Goal: Transaction & Acquisition: Subscribe to service/newsletter

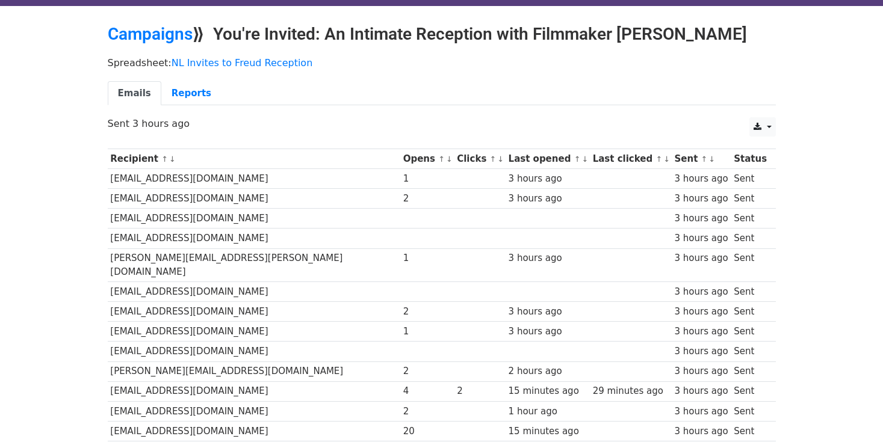
scroll to position [34, 0]
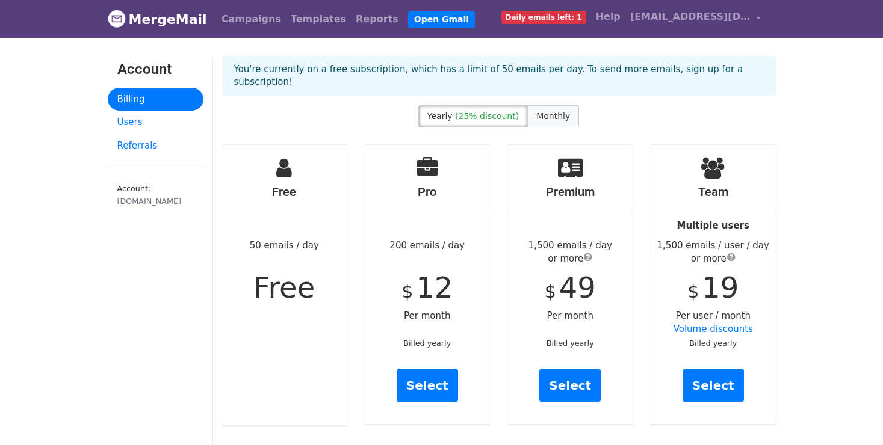
click at [559, 111] on span "Monthly" at bounding box center [553, 116] width 34 height 10
click at [431, 372] on link "Select" at bounding box center [426, 386] width 61 height 34
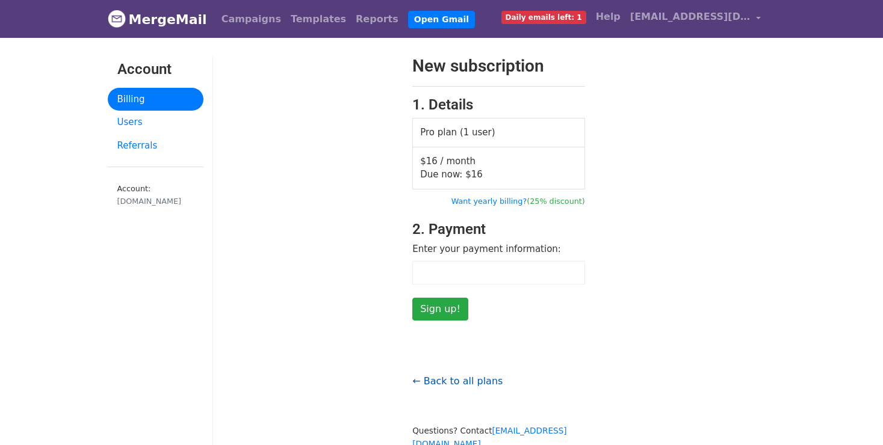
click at [458, 381] on link "← Back to all plans" at bounding box center [457, 380] width 90 height 11
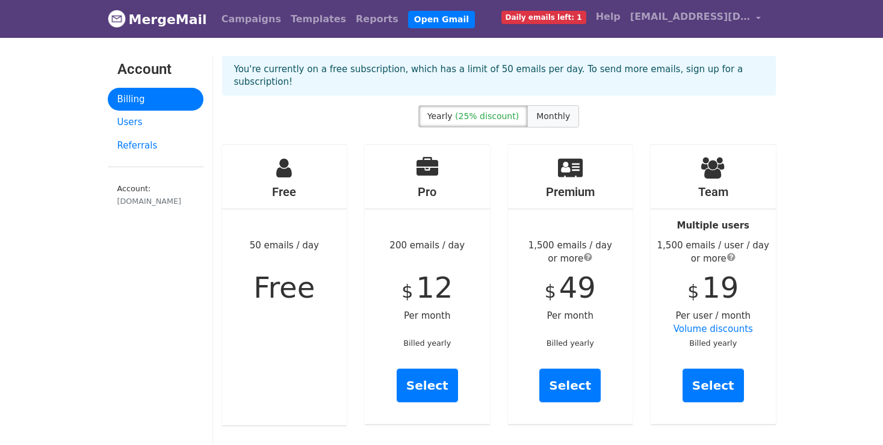
click at [555, 112] on label "Monthly" at bounding box center [553, 116] width 52 height 22
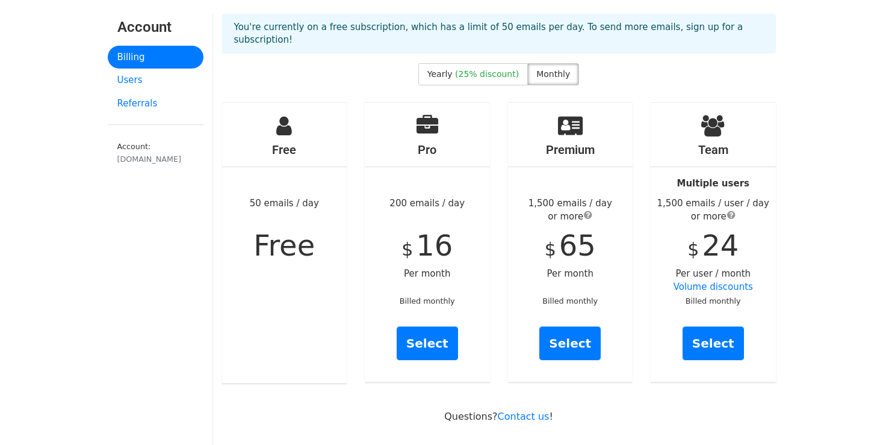
scroll to position [48, 0]
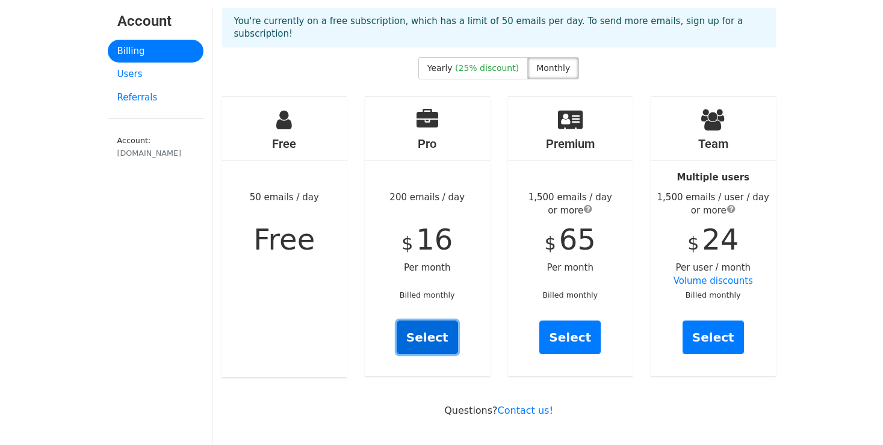
click at [424, 322] on link "Select" at bounding box center [426, 338] width 61 height 34
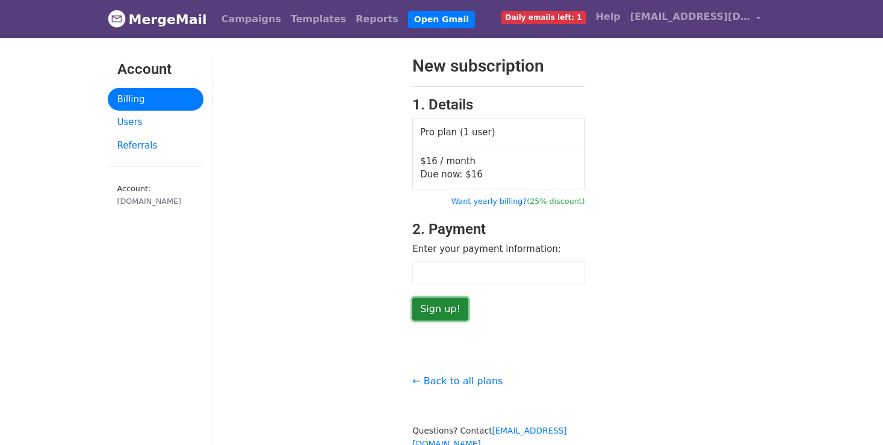
click at [432, 308] on input "Sign up!" at bounding box center [440, 309] width 56 height 23
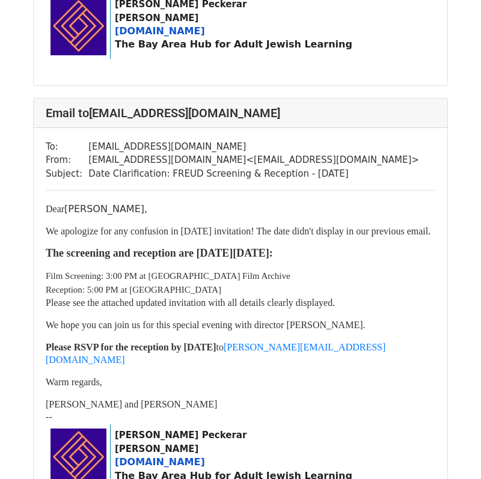
scroll to position [855, 0]
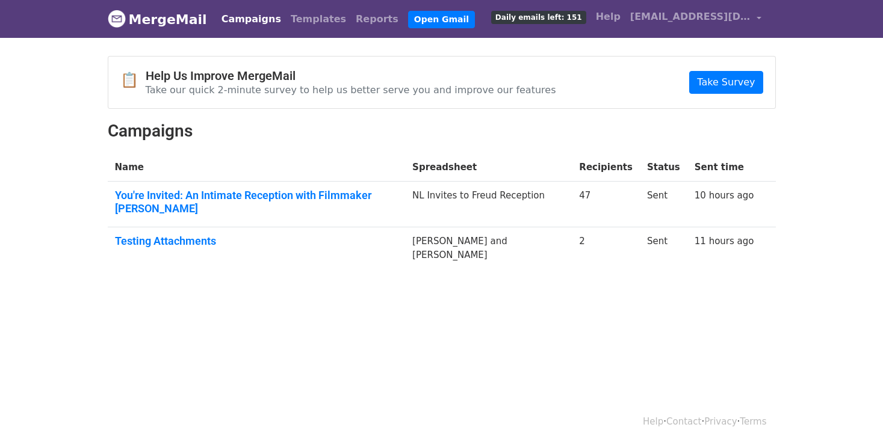
click at [254, 18] on link "Campaigns" at bounding box center [251, 19] width 69 height 24
click at [408, 11] on link "Open Gmail" at bounding box center [441, 19] width 67 height 17
click at [408, 19] on link "Open Gmail" at bounding box center [441, 19] width 67 height 17
click at [222, 193] on link "You're Invited: An Intimate Reception with Filmmaker Yair Qedar" at bounding box center [256, 202] width 283 height 26
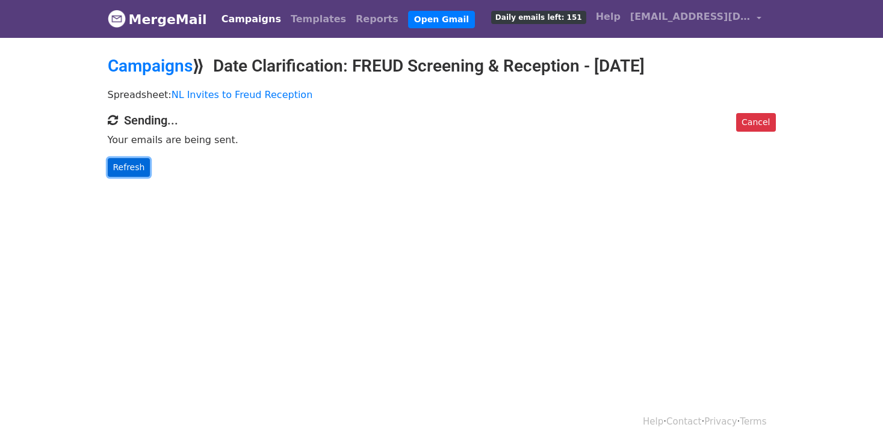
click at [139, 166] on link "Refresh" at bounding box center [129, 167] width 43 height 19
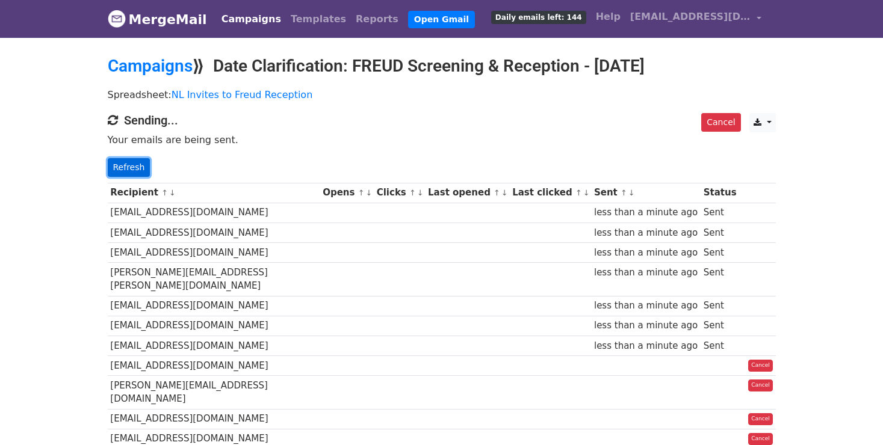
click at [135, 165] on link "Refresh" at bounding box center [129, 167] width 43 height 19
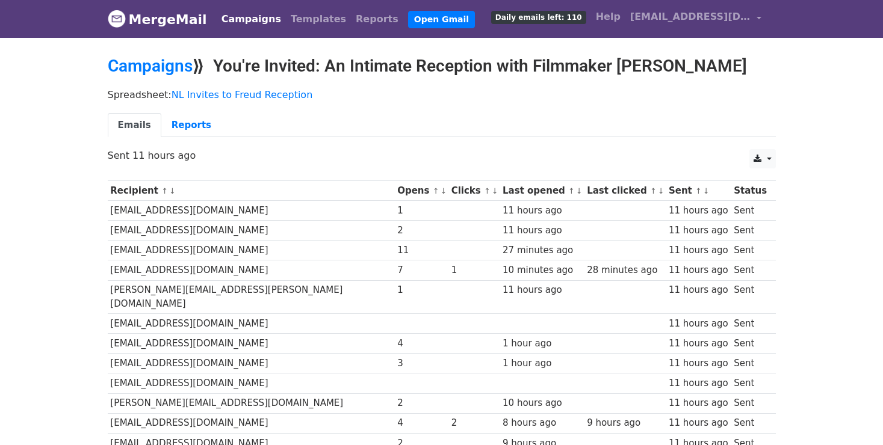
click at [433, 189] on link "↑" at bounding box center [436, 190] width 7 height 9
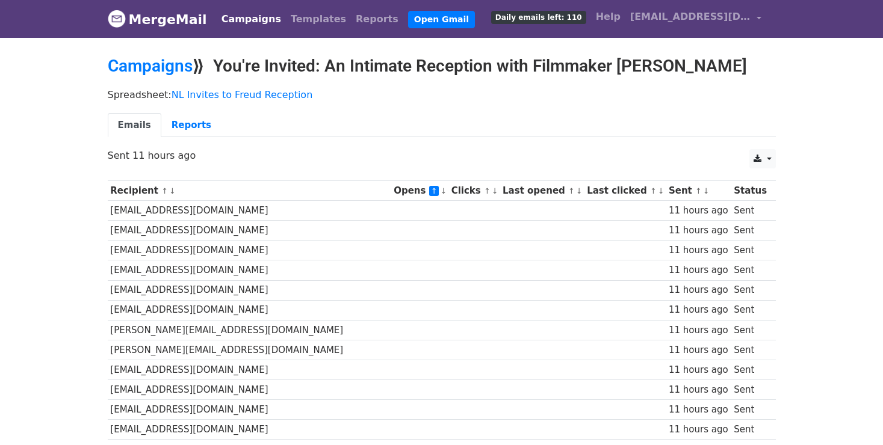
click at [440, 192] on link "↓" at bounding box center [443, 190] width 7 height 9
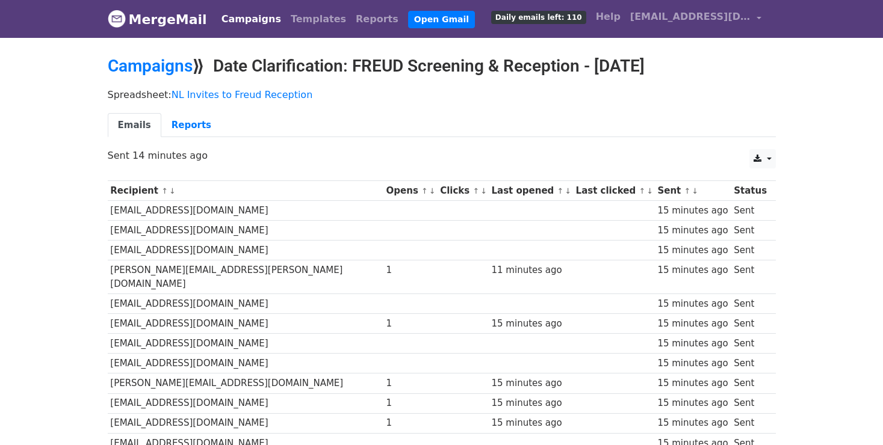
click at [429, 191] on link "↓" at bounding box center [432, 190] width 7 height 9
